Goal: Information Seeking & Learning: Learn about a topic

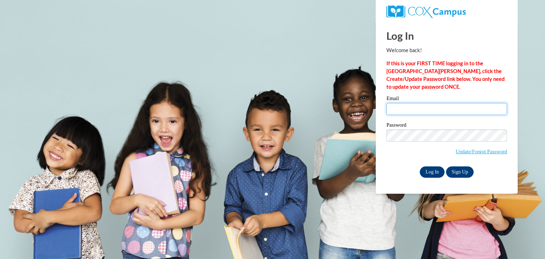
type input "eturner@jcpsd.net"
click at [433, 172] on input "Log In" at bounding box center [432, 171] width 25 height 11
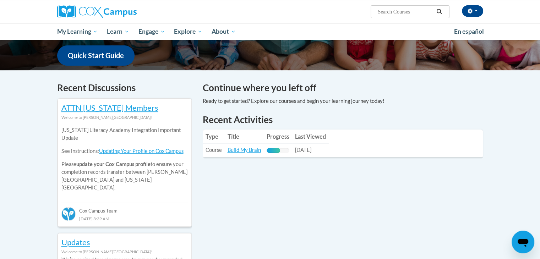
scroll to position [197, 0]
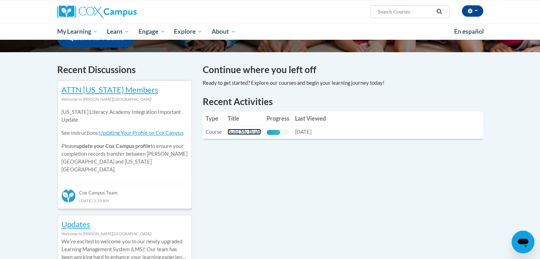
click at [243, 132] on link "Build My Brain" at bounding box center [243, 132] width 33 height 6
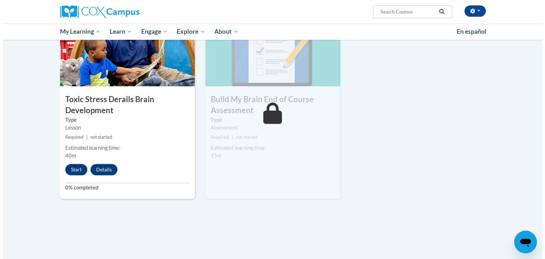
scroll to position [374, 0]
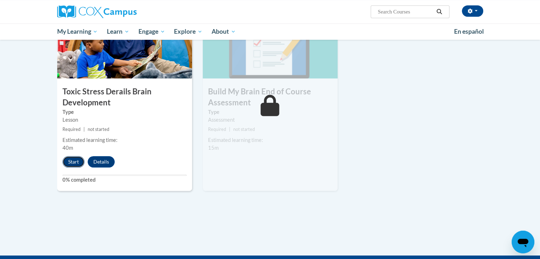
click at [72, 160] on button "Start" at bounding box center [73, 161] width 22 height 11
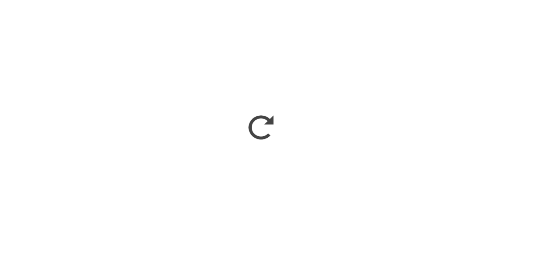
scroll to position [358, 0]
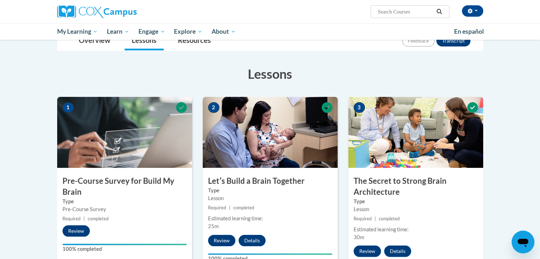
scroll to position [81, 0]
